Goal: Information Seeking & Learning: Learn about a topic

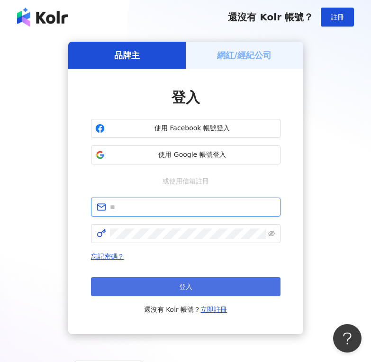
type input "**********"
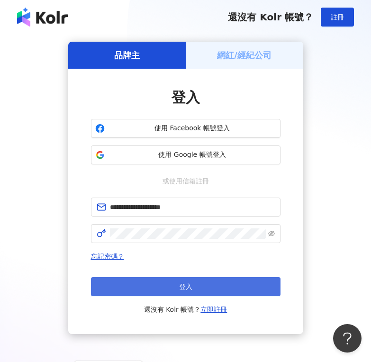
click at [208, 286] on button "登入" at bounding box center [185, 286] width 189 height 19
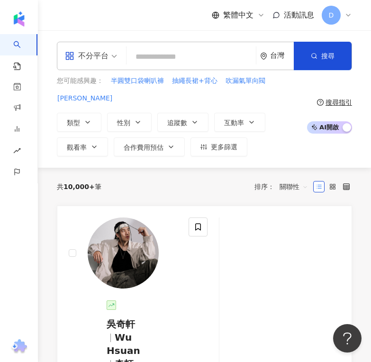
click at [147, 54] on input "search" at bounding box center [191, 57] width 122 height 18
type input "**********"
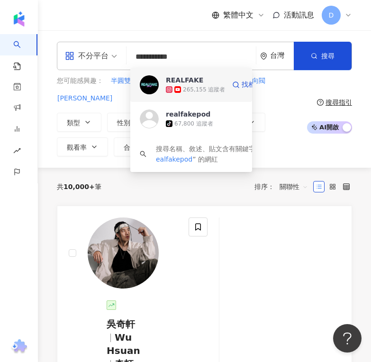
click at [174, 86] on span at bounding box center [170, 89] width 9 height 7
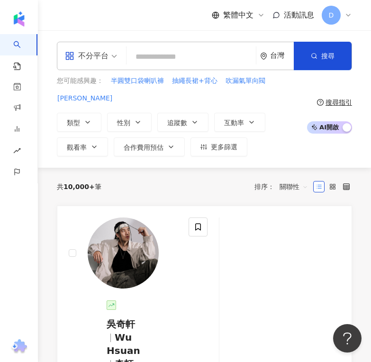
click at [169, 54] on input "search" at bounding box center [191, 57] width 122 height 18
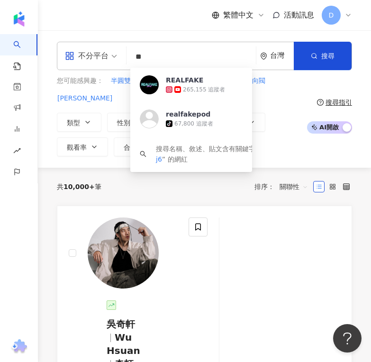
type input "*"
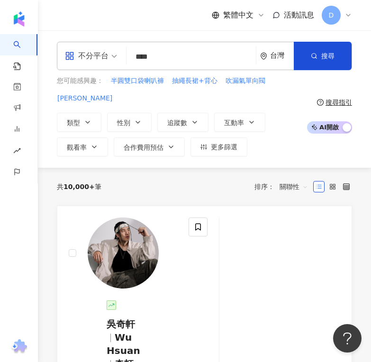
type input "**"
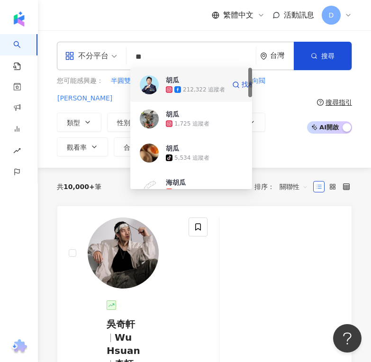
click at [149, 85] on img at bounding box center [149, 84] width 19 height 19
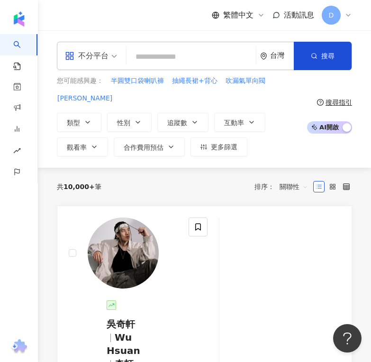
click at [141, 57] on input "search" at bounding box center [191, 57] width 122 height 18
paste input "**********"
type input "**********"
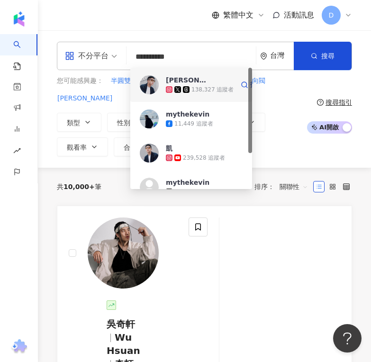
click at [155, 86] on img at bounding box center [149, 84] width 19 height 19
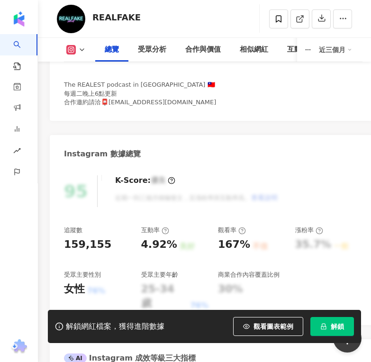
scroll to position [259, 0]
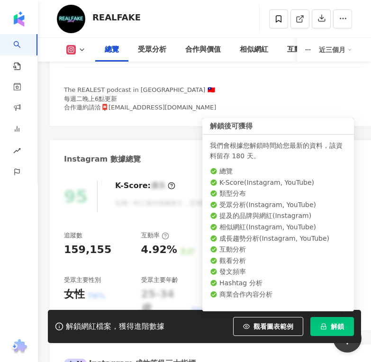
click at [339, 320] on button "解鎖" at bounding box center [332, 326] width 44 height 19
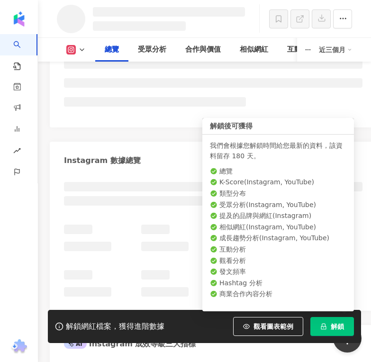
scroll to position [293, 0]
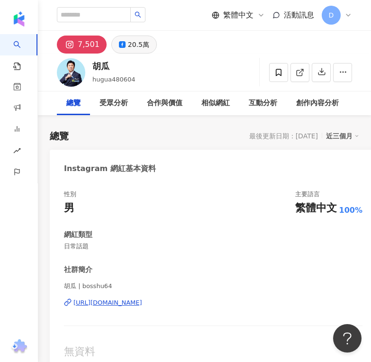
click at [138, 52] on button "20.5萬" at bounding box center [133, 45] width 45 height 18
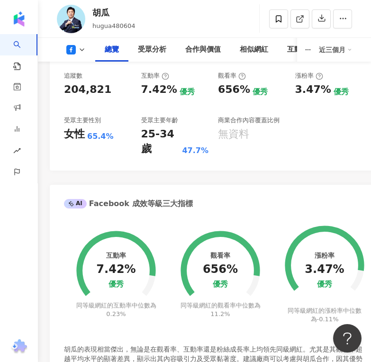
scroll to position [402, 0]
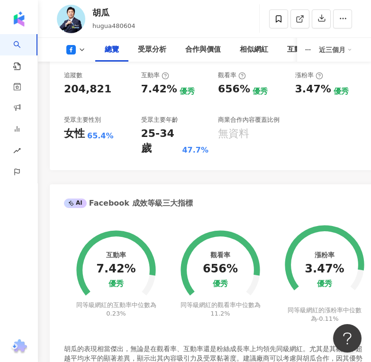
click at [77, 46] on button at bounding box center [76, 49] width 38 height 9
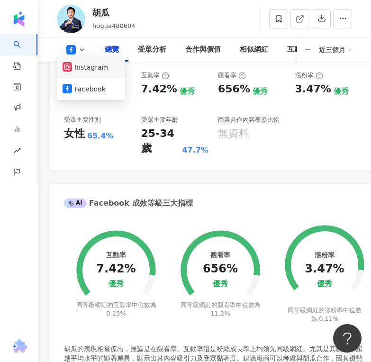
click at [81, 72] on button "Instagram" at bounding box center [91, 67] width 57 height 13
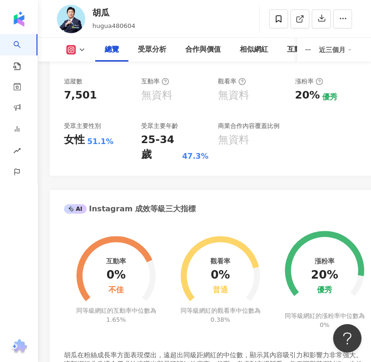
scroll to position [408, 0]
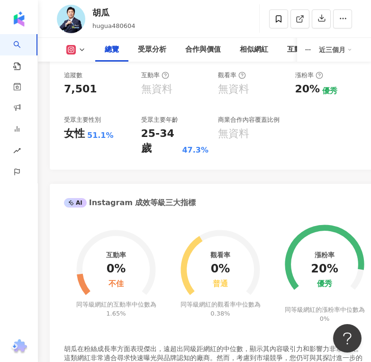
click at [84, 52] on icon at bounding box center [82, 50] width 8 height 8
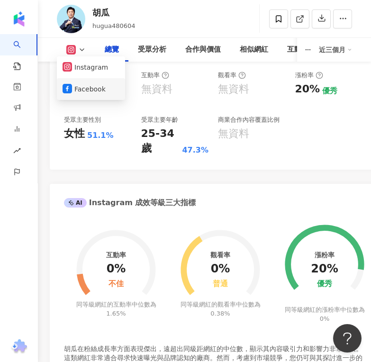
click at [96, 92] on button "Facebook" at bounding box center [91, 88] width 57 height 13
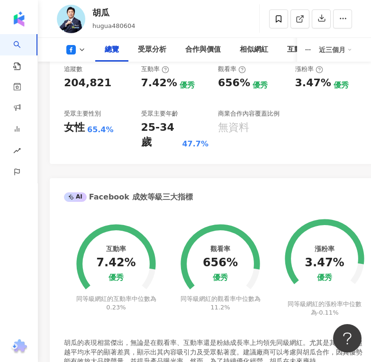
scroll to position [402, 0]
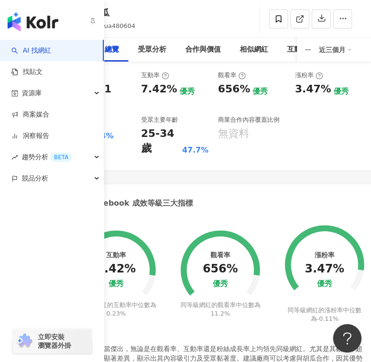
click at [22, 46] on link "AI 找網紅" at bounding box center [31, 50] width 40 height 9
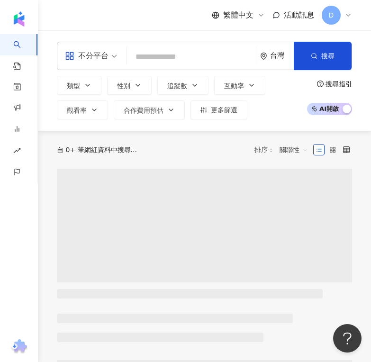
click at [152, 48] on input "search" at bounding box center [191, 57] width 122 height 18
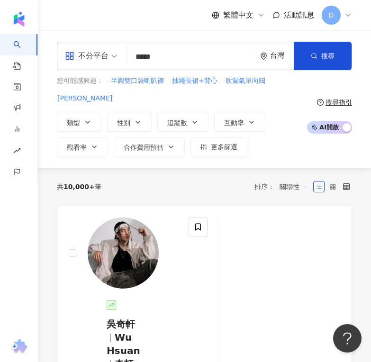
type input "****"
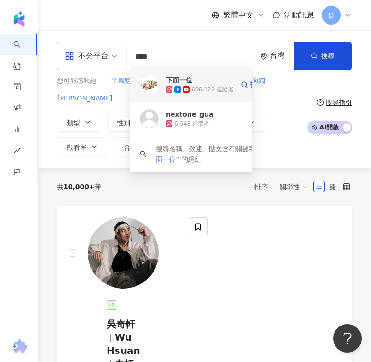
click at [161, 79] on div "下面一位 606,122 追蹤者 找相似" at bounding box center [191, 85] width 122 height 34
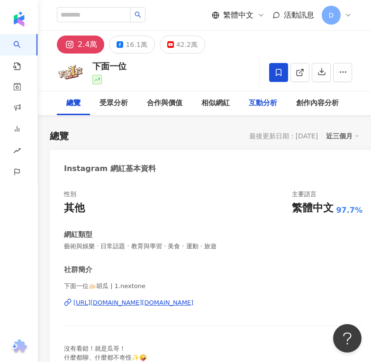
scroll to position [13, 0]
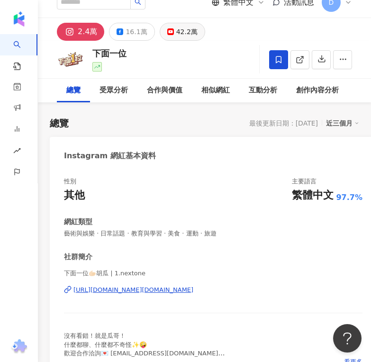
click at [177, 37] on div "42.2萬" at bounding box center [186, 31] width 21 height 13
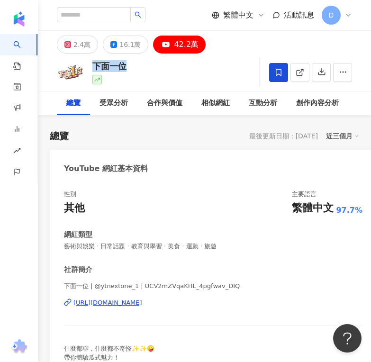
drag, startPoint x: 91, startPoint y: 66, endPoint x: 148, endPoint y: 63, distance: 56.5
click at [148, 63] on div "下面一位 追蹤數 422,000 互動率 0.55% 觀看率 37%" at bounding box center [204, 72] width 333 height 37
copy div "下面一位"
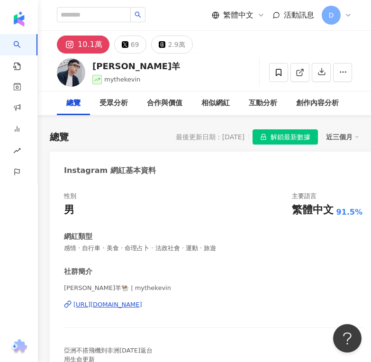
click at [355, 167] on div "Instagram 網紅基本資料" at bounding box center [213, 167] width 327 height 31
